Goal: Task Accomplishment & Management: Complete application form

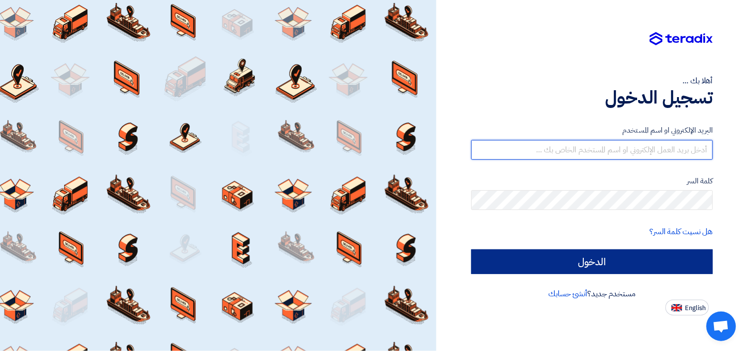
type input "[EMAIL_ADDRESS][DOMAIN_NAME]"
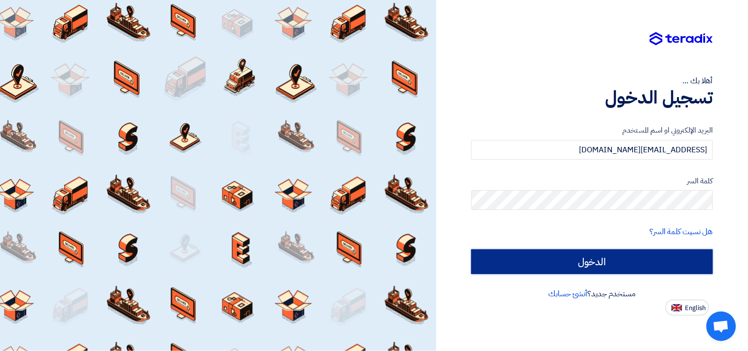
click at [580, 258] on input "الدخول" at bounding box center [591, 261] width 241 height 25
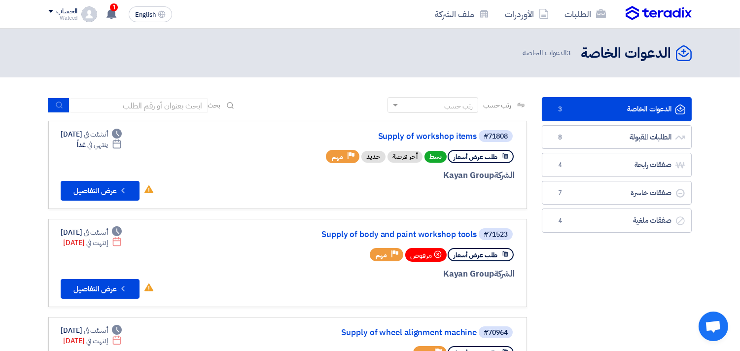
click at [584, 108] on link "الدعوات الخاصة الدعوات الخاصة 3" at bounding box center [617, 109] width 150 height 24
click at [438, 135] on link "Supply of workshop items" at bounding box center [377, 136] width 197 height 9
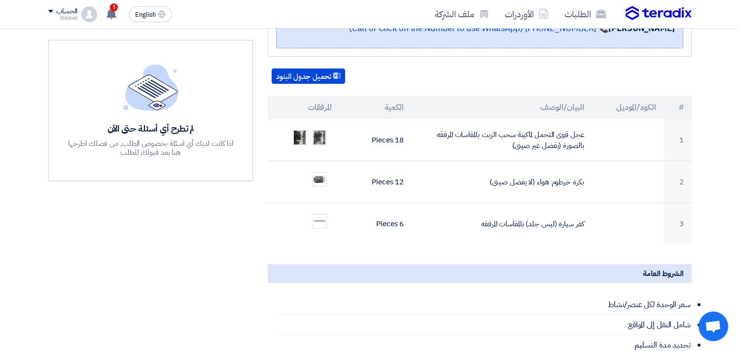
scroll to position [239, 0]
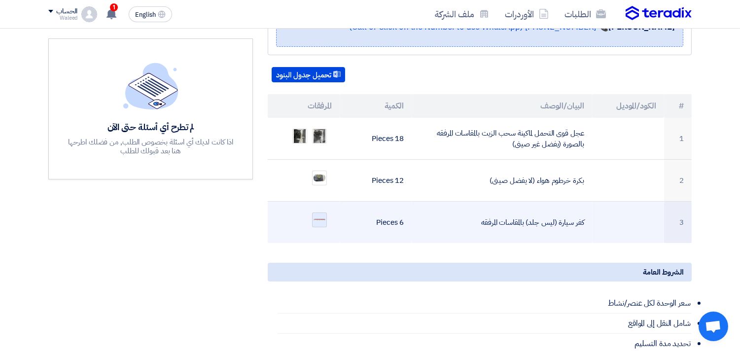
click at [322, 218] on img at bounding box center [319, 220] width 14 height 4
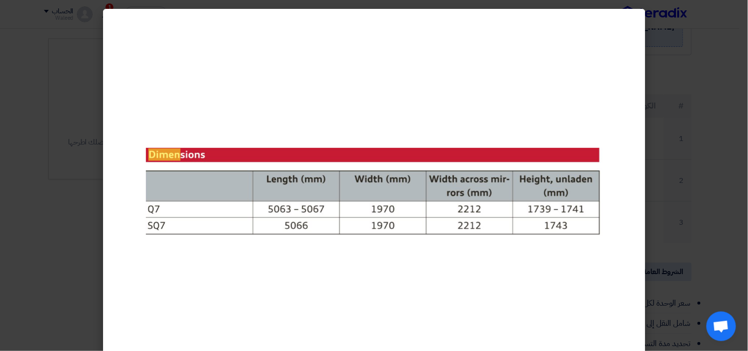
click at [445, 76] on div at bounding box center [374, 192] width 456 height 351
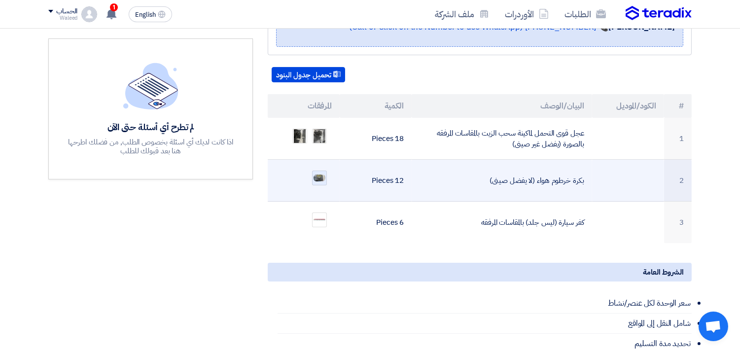
click at [321, 173] on img at bounding box center [319, 177] width 14 height 9
click at [423, 173] on td "بكرة خرطوم هواء (لا يفضل صينى)" at bounding box center [501, 181] width 180 height 42
click at [320, 173] on img at bounding box center [319, 177] width 14 height 9
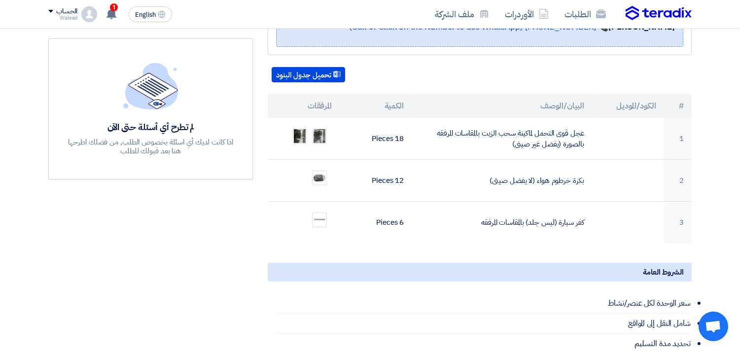
scroll to position [0, 0]
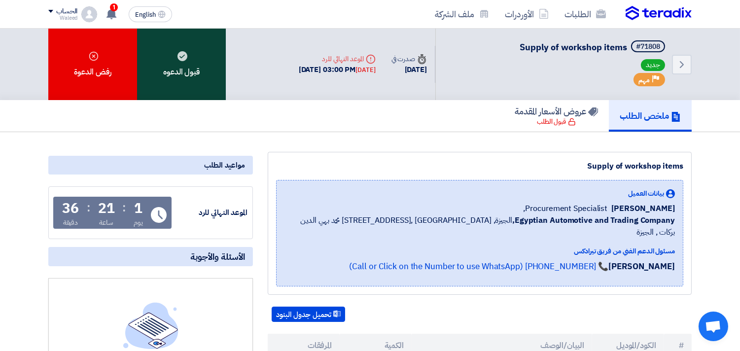
click at [179, 51] on use at bounding box center [182, 56] width 10 height 10
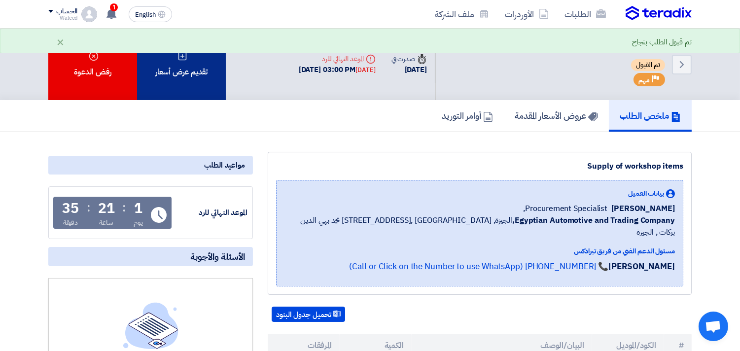
click at [173, 62] on div "تقديم عرض أسعار" at bounding box center [181, 64] width 89 height 71
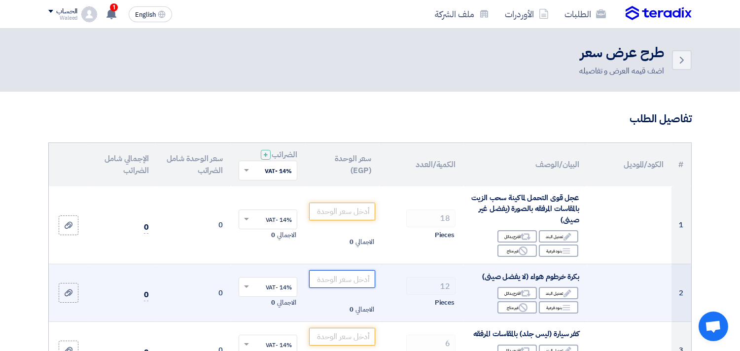
click at [340, 279] on input "number" at bounding box center [342, 279] width 67 height 18
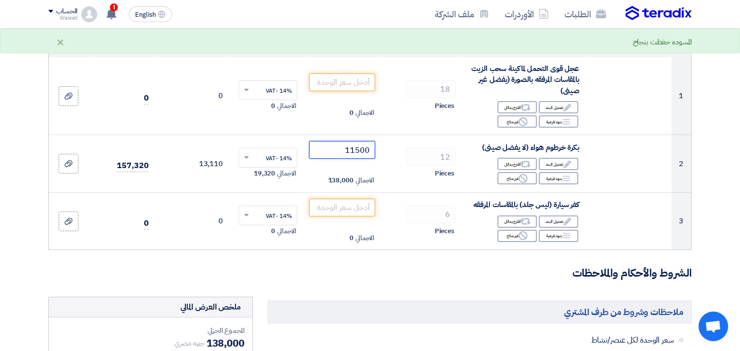
scroll to position [136, 0]
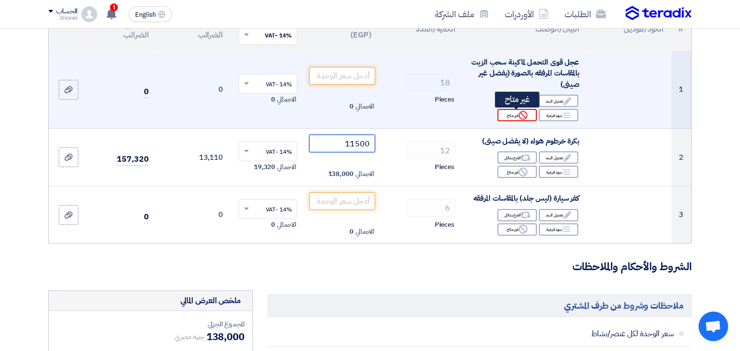
type input "11500"
click at [515, 114] on div "Reject غير متاح" at bounding box center [516, 115] width 39 height 12
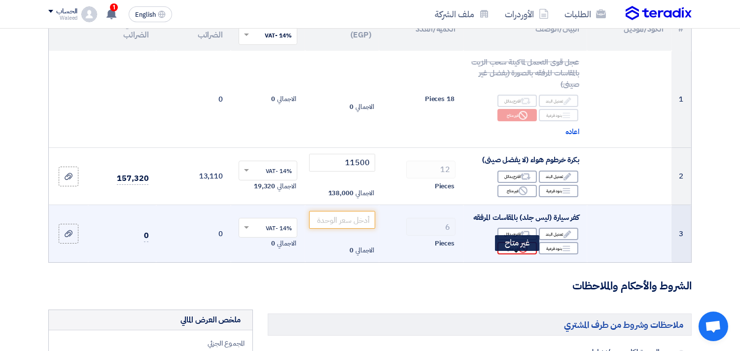
click at [514, 254] on div "Reject غير متاح" at bounding box center [516, 248] width 39 height 12
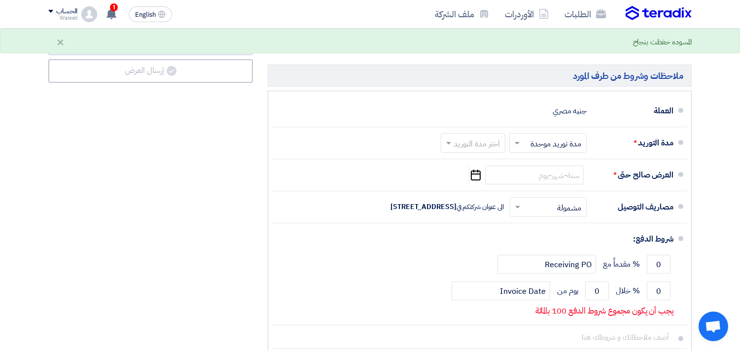
scroll to position [651, 0]
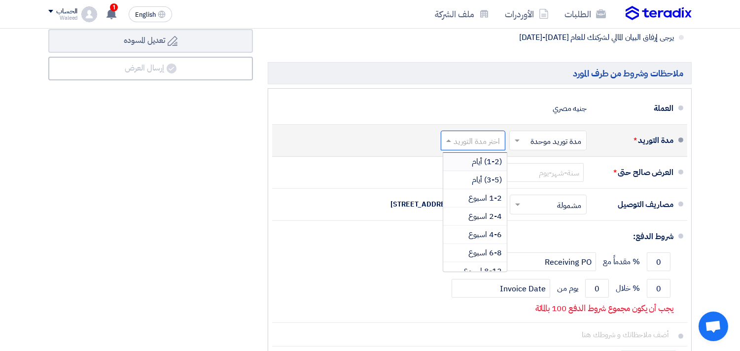
click at [447, 145] on span at bounding box center [447, 141] width 12 height 10
click at [478, 204] on span "1-2 اسبوع" at bounding box center [485, 198] width 34 height 12
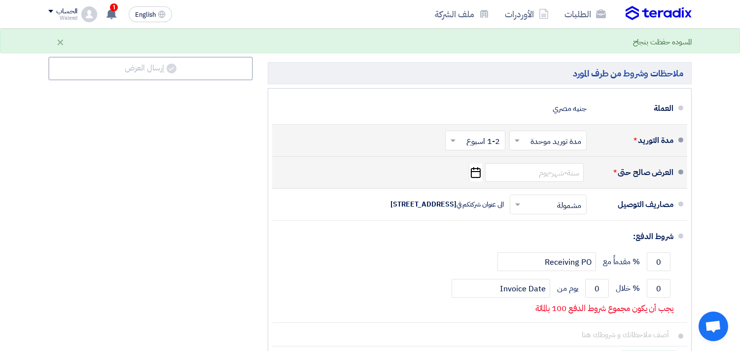
click at [475, 178] on use "button" at bounding box center [476, 172] width 10 height 11
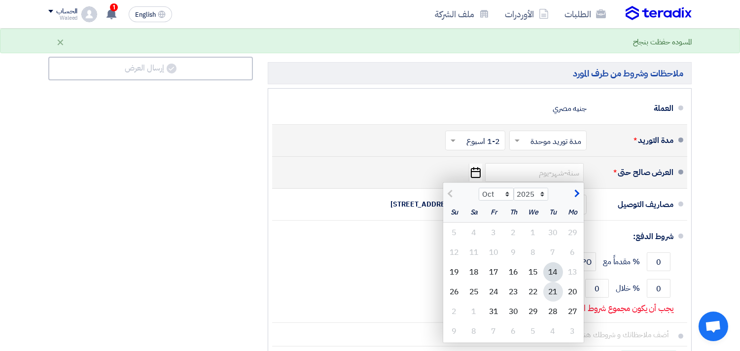
click at [548, 302] on div "21" at bounding box center [553, 292] width 20 height 20
type input "[DATE]"
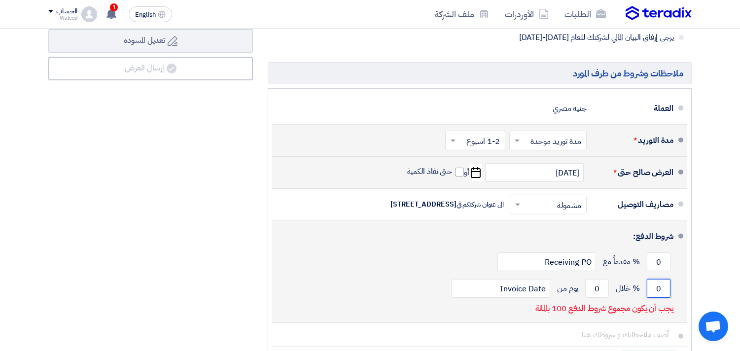
click at [656, 298] on input "0" at bounding box center [658, 288] width 24 height 19
drag, startPoint x: 656, startPoint y: 301, endPoint x: 664, endPoint y: 302, distance: 7.9
click at [664, 298] on input "0" at bounding box center [658, 288] width 24 height 19
drag, startPoint x: 593, startPoint y: 301, endPoint x: 600, endPoint y: 303, distance: 7.1
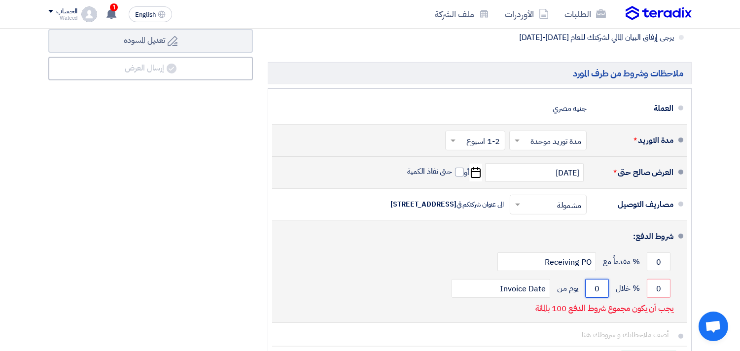
click at [600, 298] on input "0" at bounding box center [597, 288] width 24 height 19
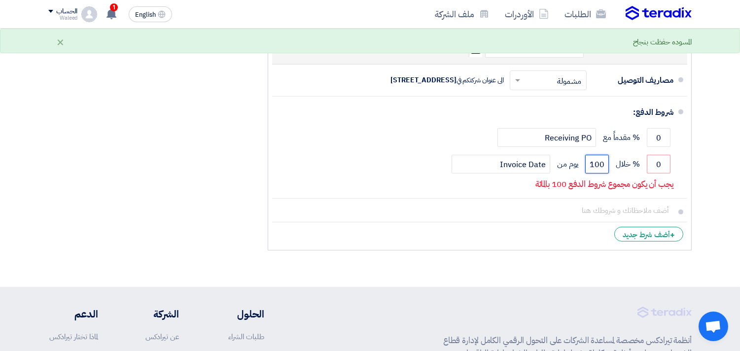
scroll to position [777, 0]
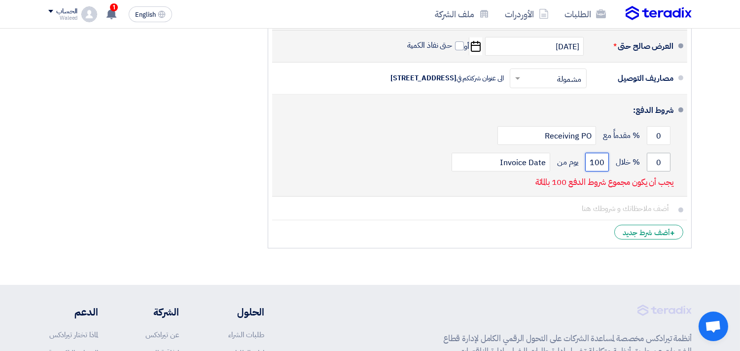
type input "100"
drag, startPoint x: 654, startPoint y: 174, endPoint x: 661, endPoint y: 174, distance: 6.4
click at [661, 171] on input "0" at bounding box center [658, 162] width 24 height 19
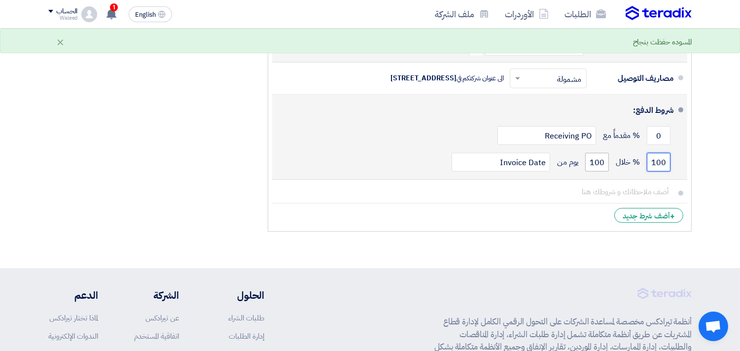
type input "100"
drag, startPoint x: 588, startPoint y: 173, endPoint x: 606, endPoint y: 173, distance: 17.7
click at [606, 171] on input "100" at bounding box center [597, 162] width 24 height 19
type input "30"
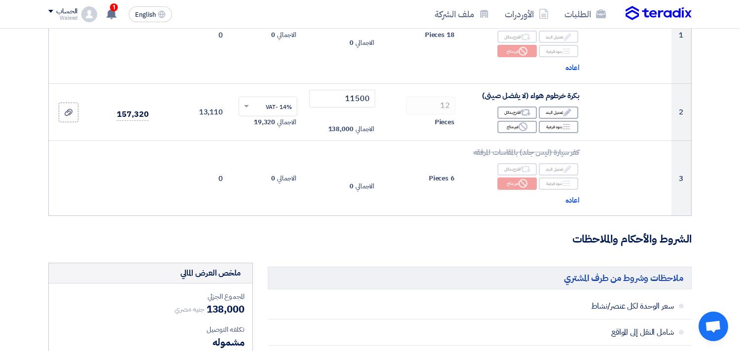
scroll to position [0, 0]
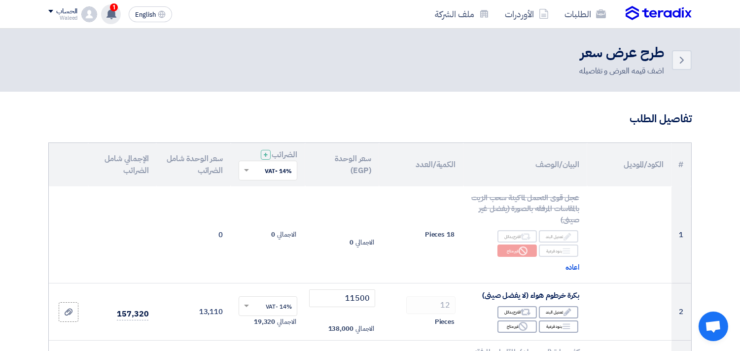
click at [110, 15] on use at bounding box center [111, 13] width 10 height 11
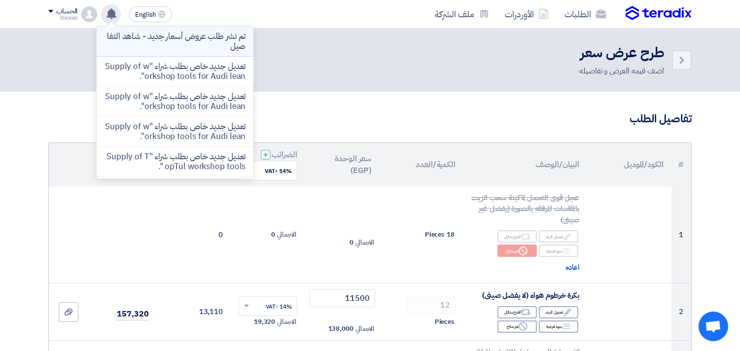
click at [164, 42] on p "تم نشر طلب عروض أسعار جديد - شاهد التفاصيل" at bounding box center [174, 42] width 141 height 20
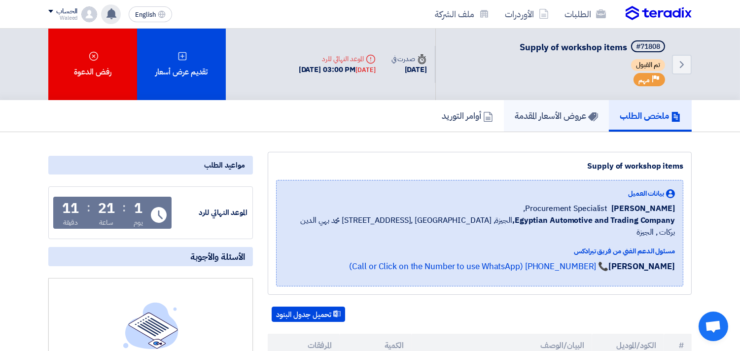
click at [549, 110] on h5 "عروض الأسعار المقدمة" at bounding box center [555, 115] width 83 height 11
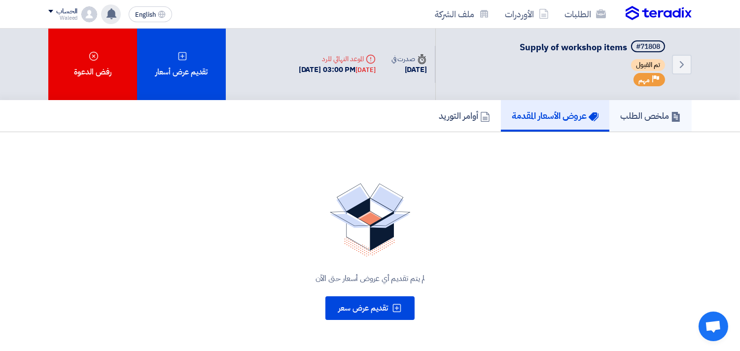
click at [643, 119] on h5 "ملخص الطلب" at bounding box center [650, 115] width 61 height 11
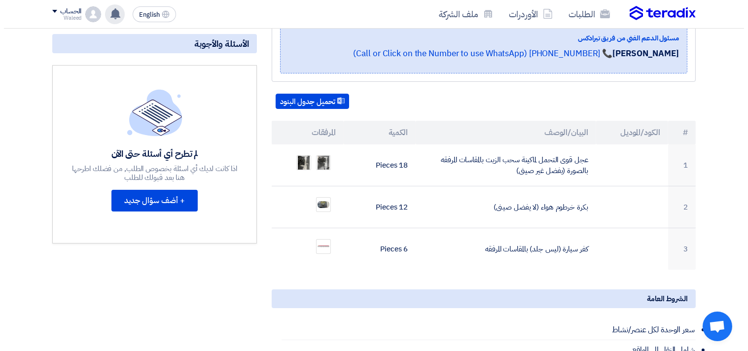
scroll to position [214, 0]
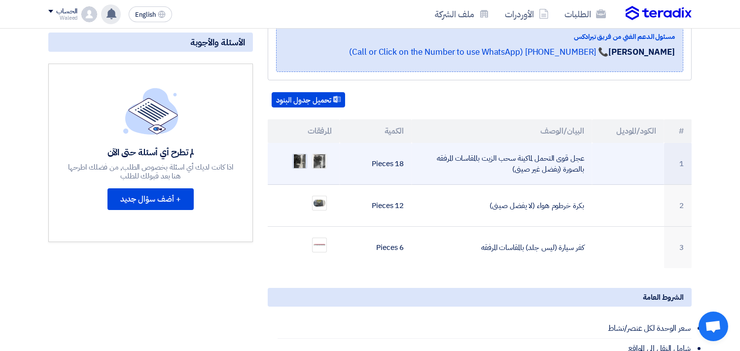
click at [299, 150] on img at bounding box center [300, 161] width 14 height 23
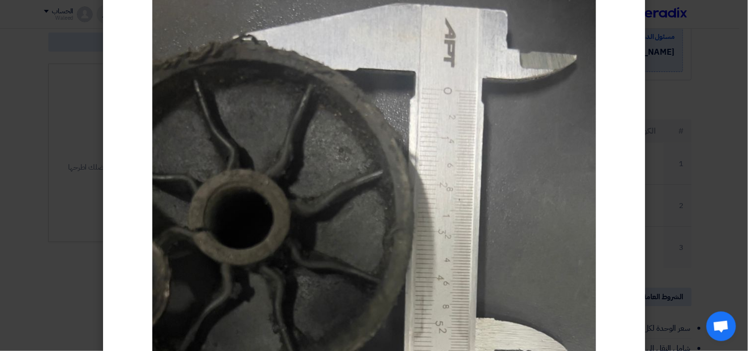
scroll to position [112, 0]
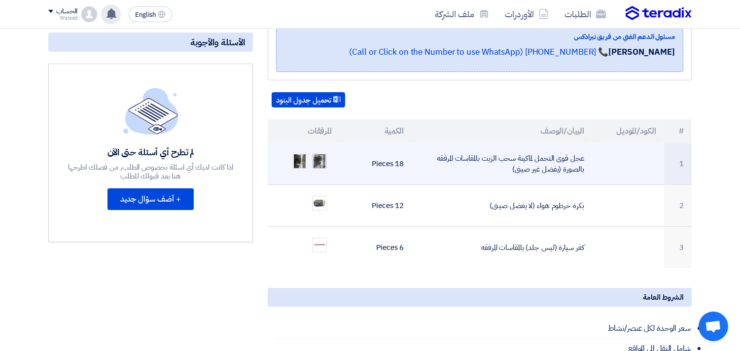
click at [317, 150] on img at bounding box center [319, 161] width 14 height 23
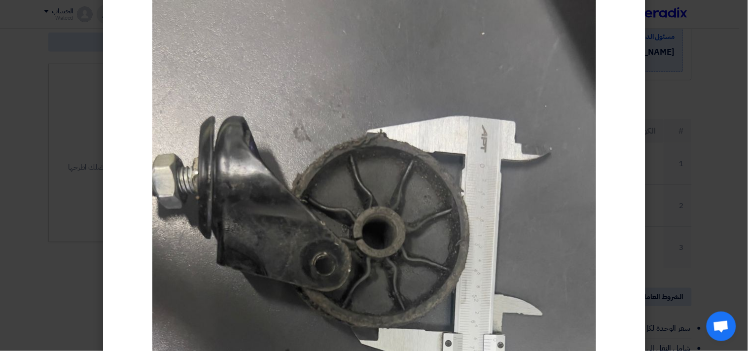
scroll to position [75, 0]
